Goal: Task Accomplishment & Management: Manage account settings

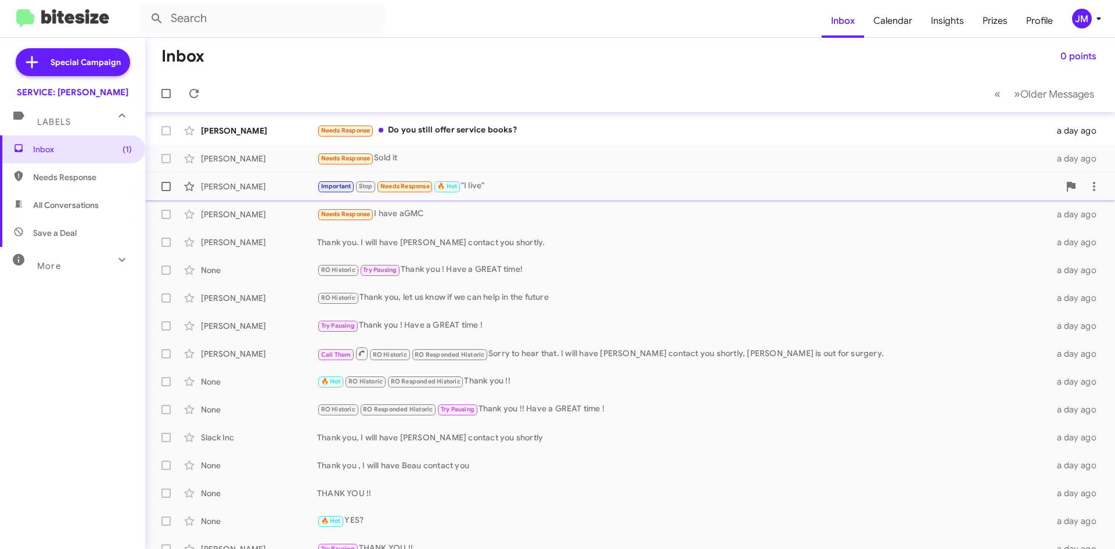
scroll to position [125, 0]
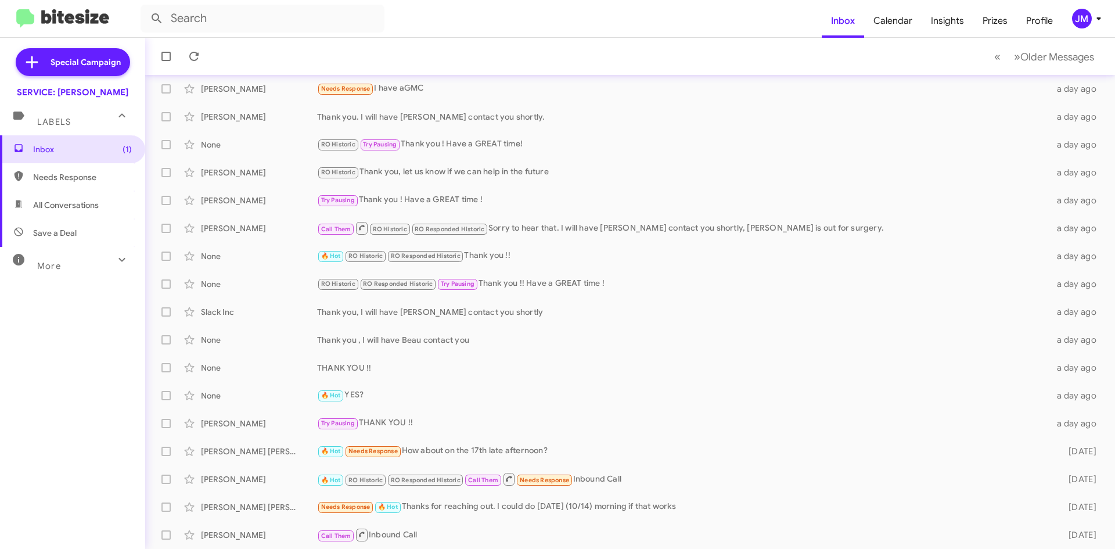
click at [54, 193] on span "All Conversations" at bounding box center [72, 205] width 145 height 28
type input "in:all-conversations"
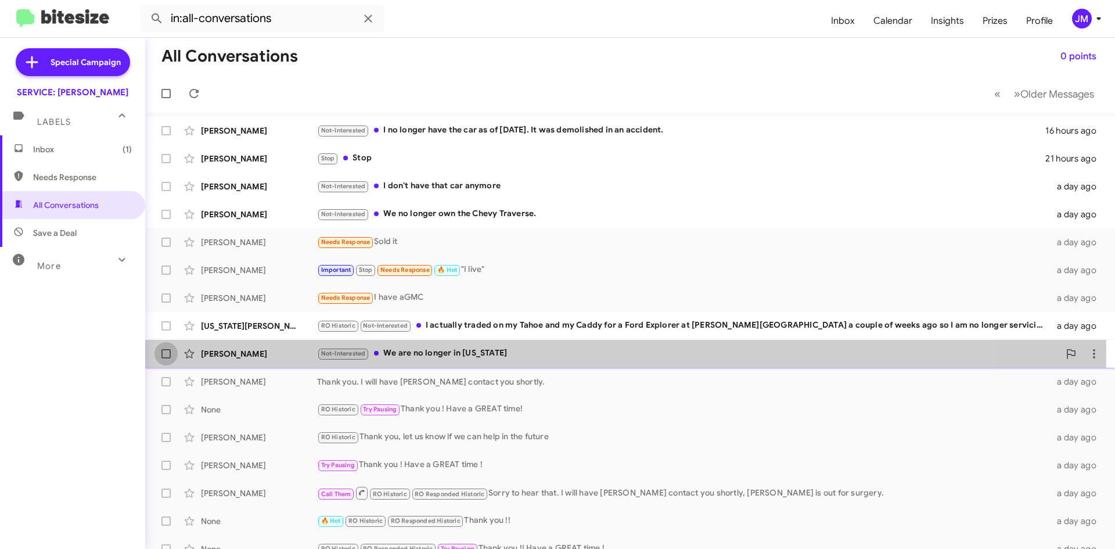
click at [166, 351] on span at bounding box center [165, 353] width 9 height 9
click at [166, 358] on input "checkbox" at bounding box center [165, 358] width 1 height 1
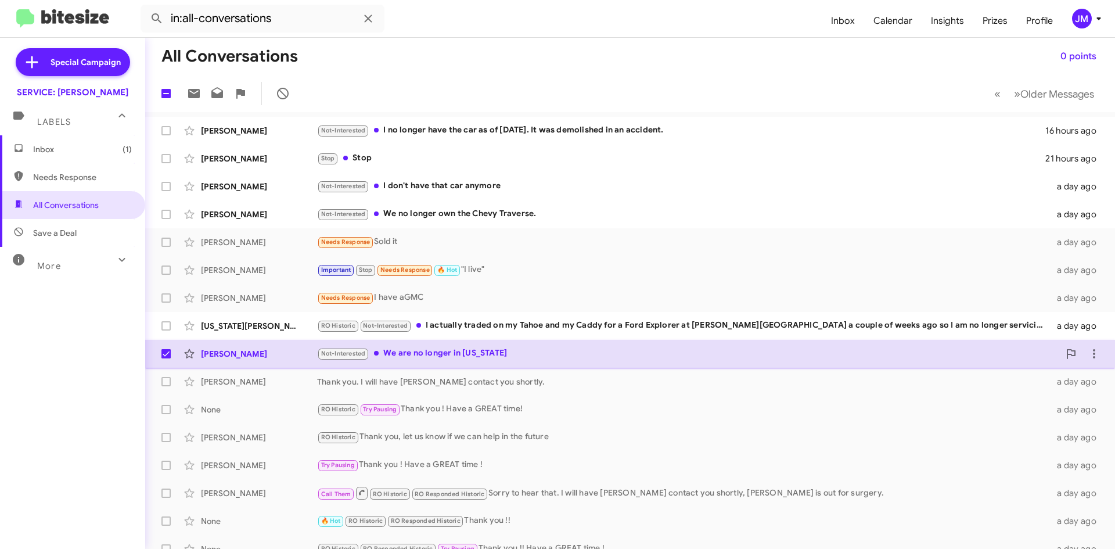
click at [166, 351] on span at bounding box center [165, 353] width 9 height 9
click at [166, 358] on input "checkbox" at bounding box center [165, 358] width 1 height 1
checkbox input "false"
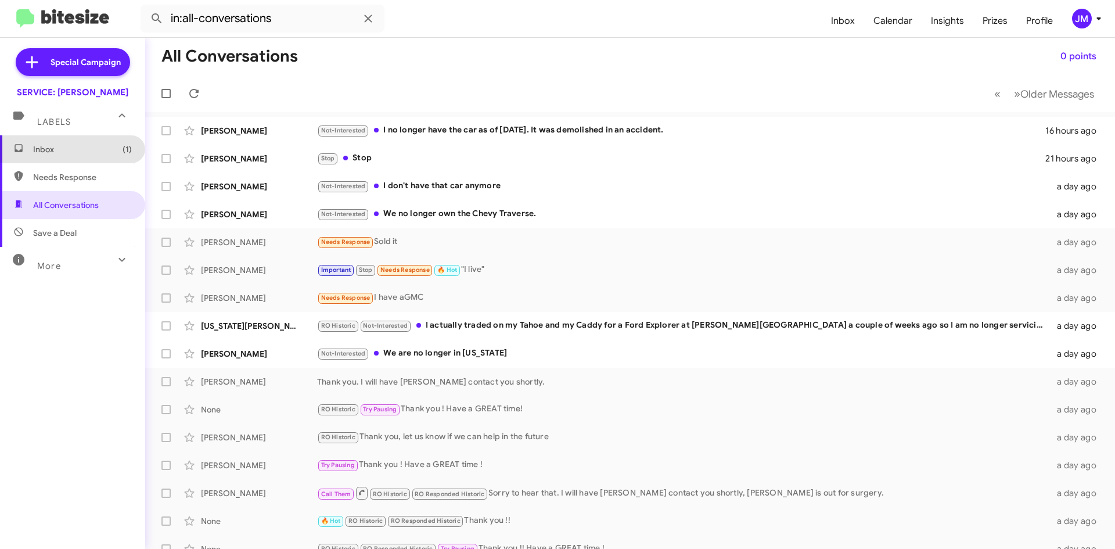
click at [96, 145] on span "Inbox (1)" at bounding box center [82, 149] width 99 height 12
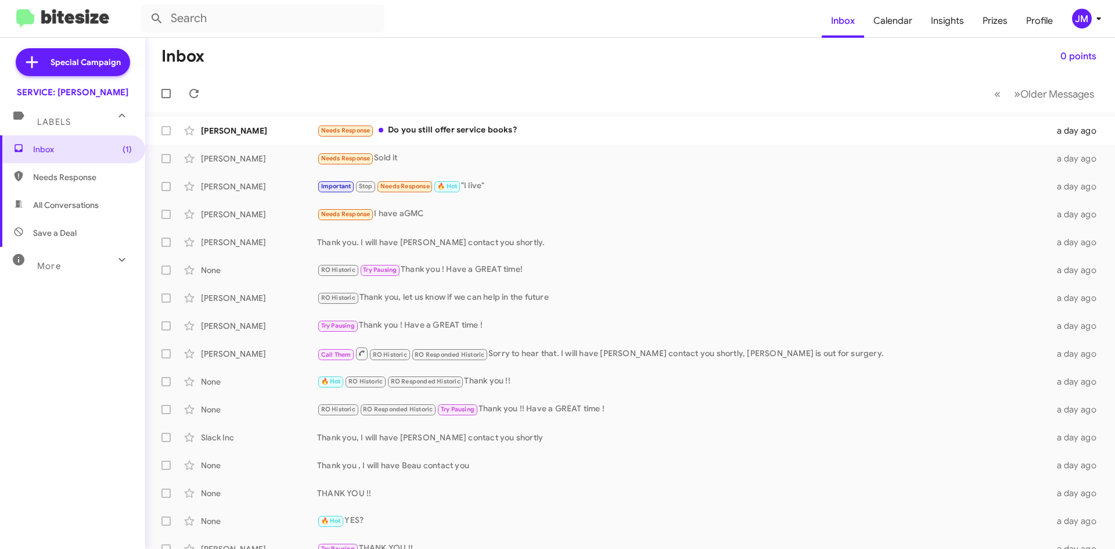
click at [118, 117] on icon at bounding box center [122, 116] width 14 height 14
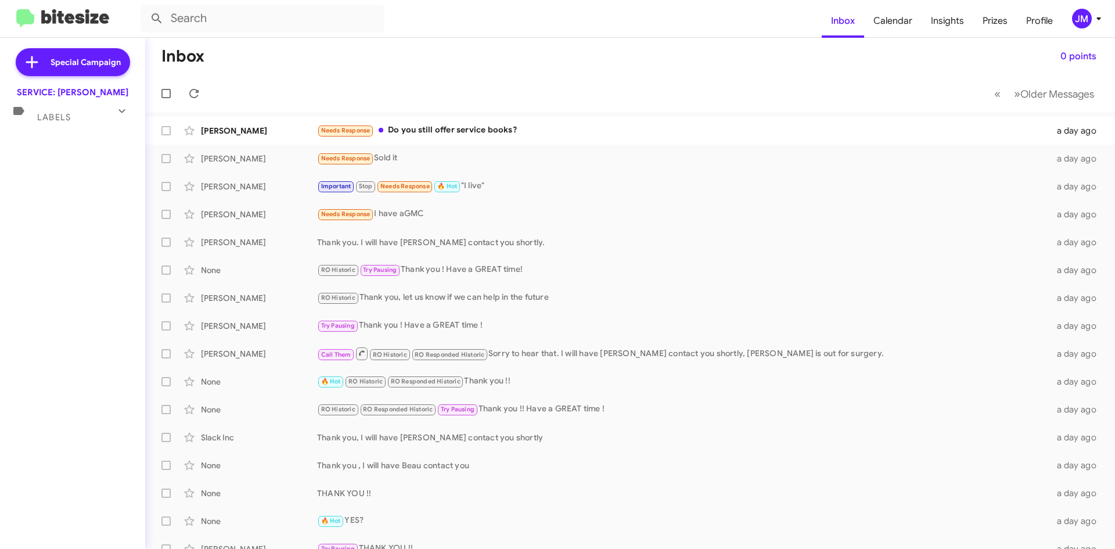
click at [121, 109] on icon at bounding box center [122, 111] width 14 height 14
